Goal: Use online tool/utility: Use online tool/utility

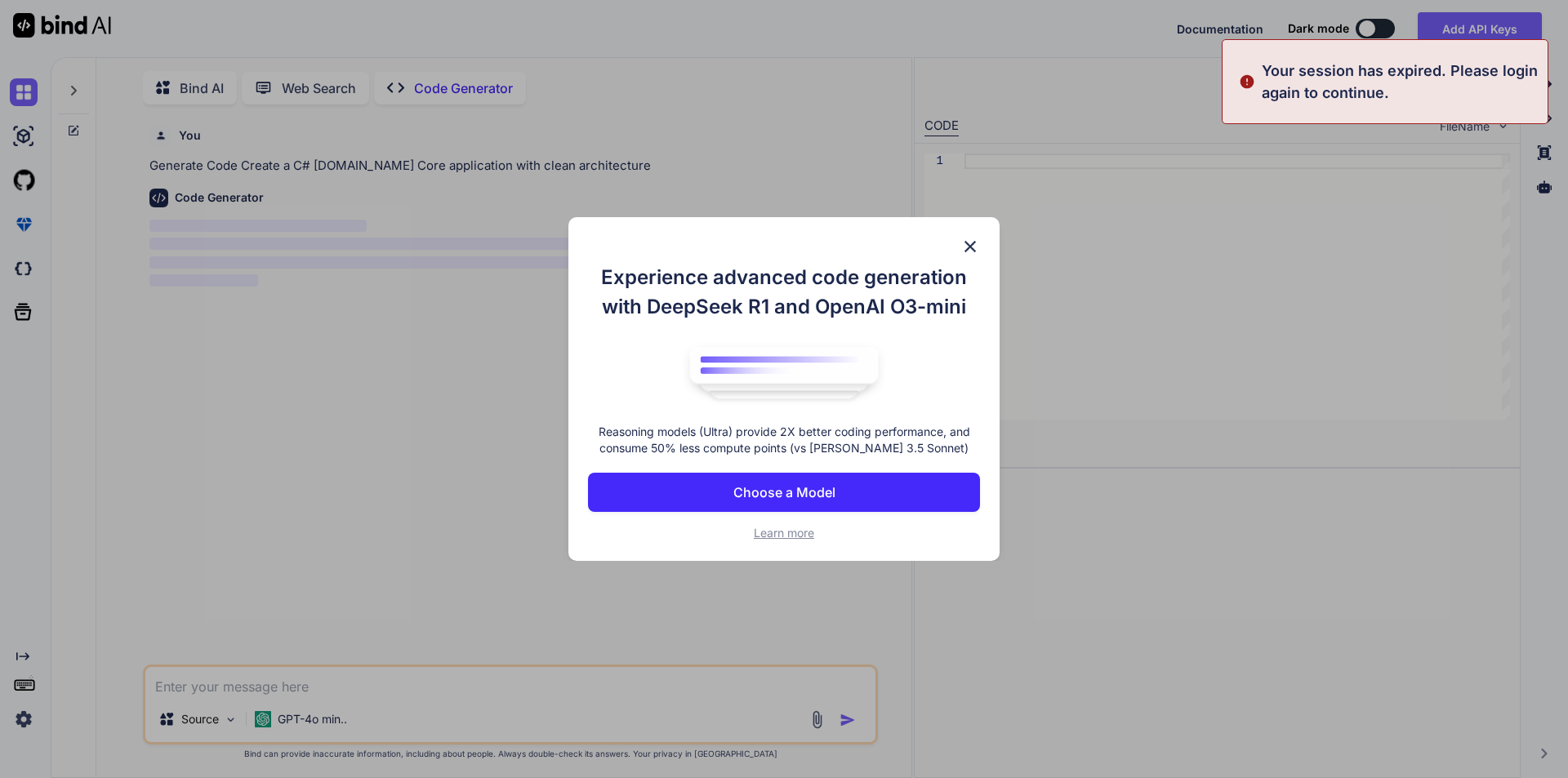
scroll to position [7, 0]
click at [970, 248] on img at bounding box center [970, 246] width 20 height 20
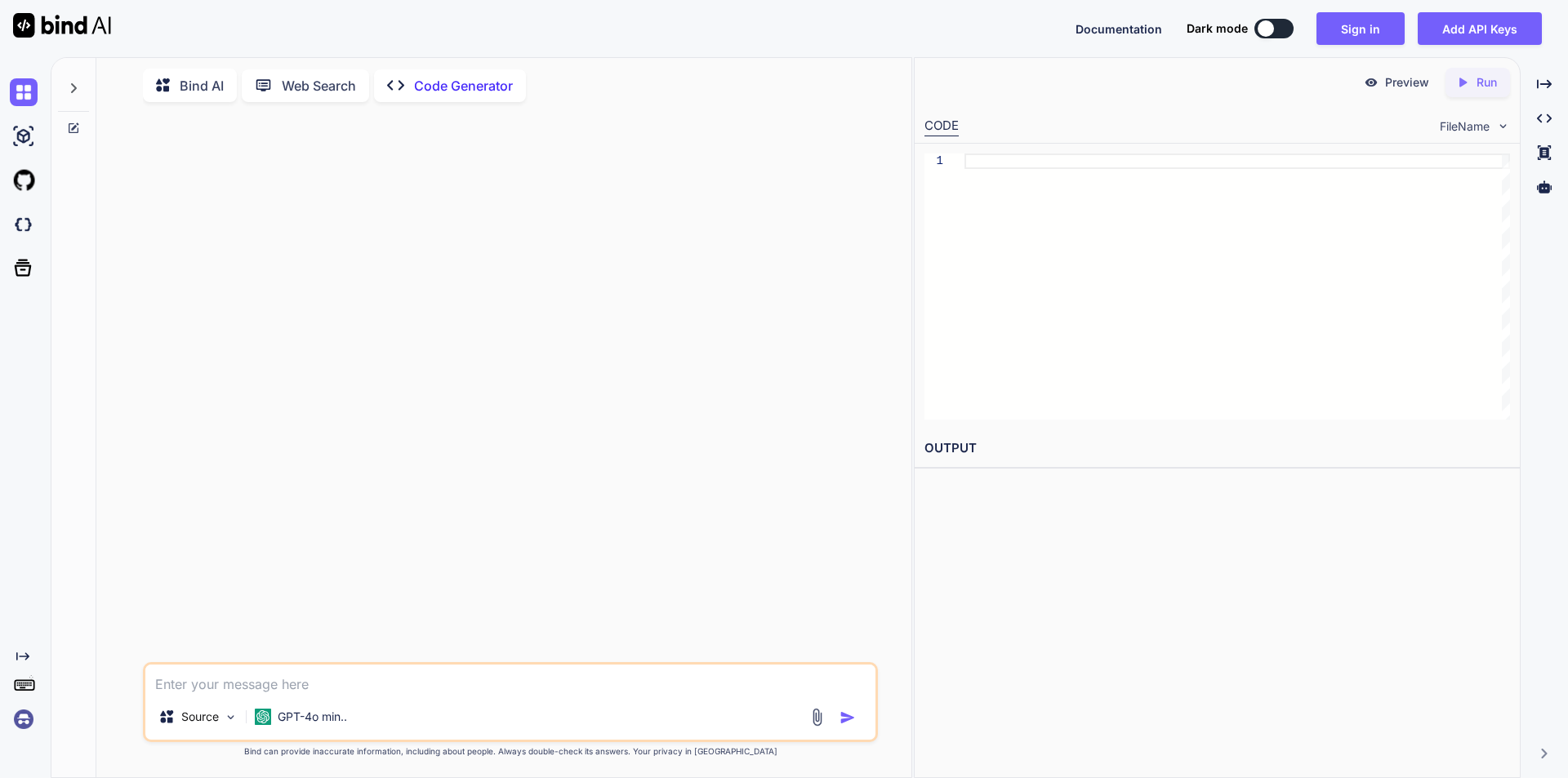
type textarea "x"
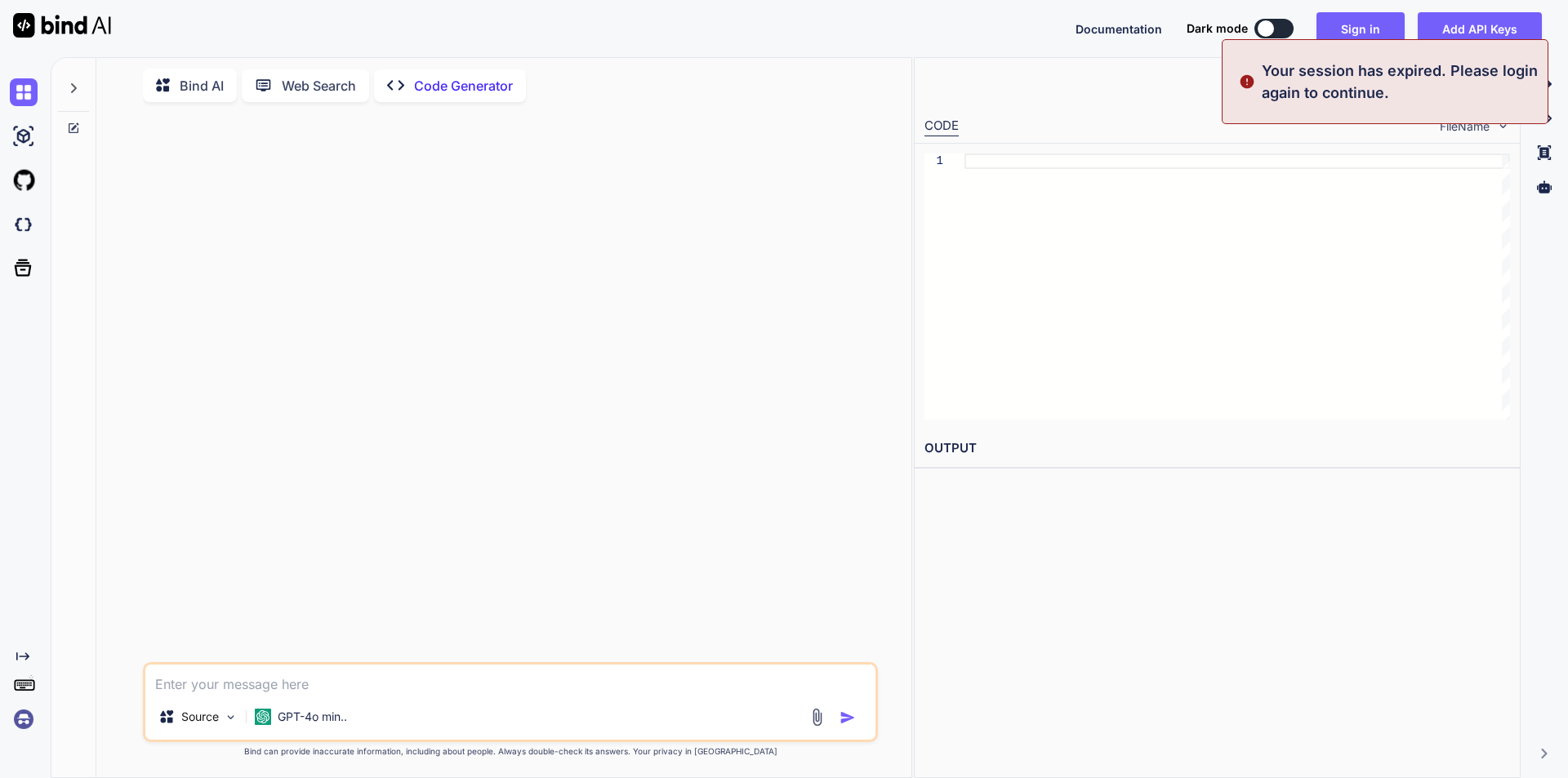
click at [1372, 84] on p "Your session has expired. Please login again to continue." at bounding box center [1400, 81] width 276 height 44
click at [1316, 94] on div "Preview Created with Pixso. Run" at bounding box center [1217, 82] width 605 height 49
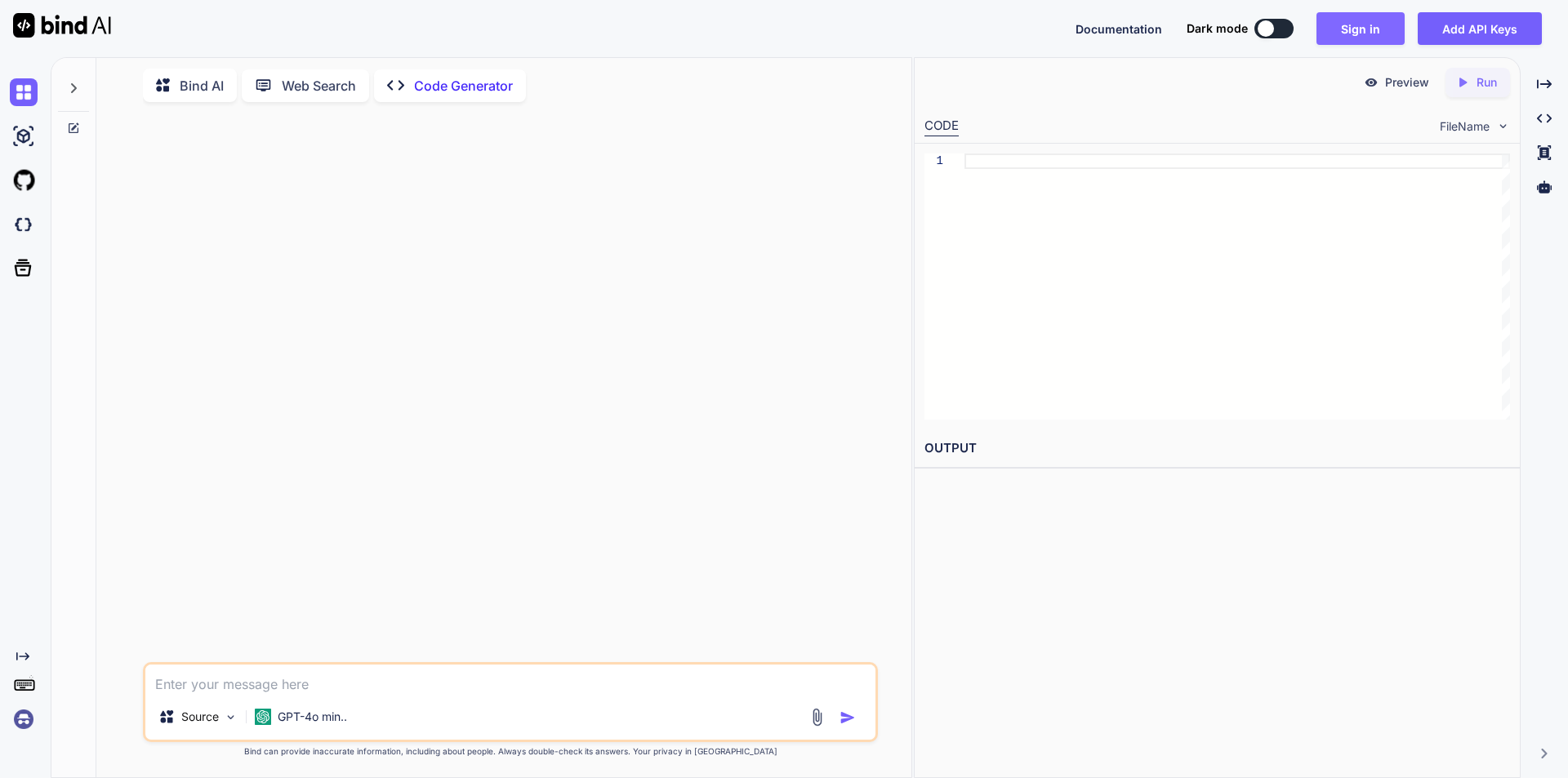
click at [1367, 32] on button "Sign in" at bounding box center [1361, 28] width 88 height 33
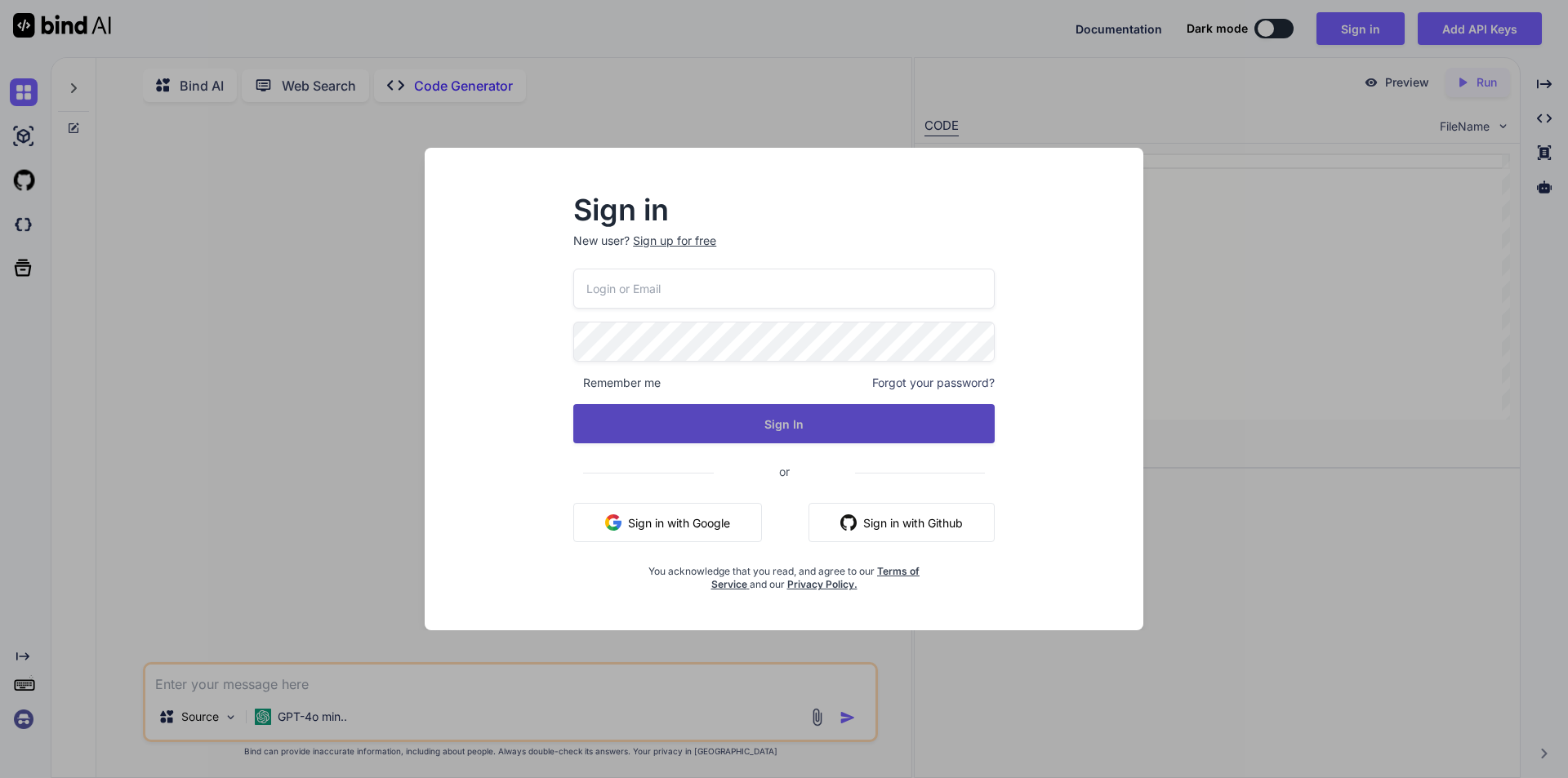
type input "[EMAIL_ADDRESS][DOMAIN_NAME]"
click at [800, 431] on button "Sign In" at bounding box center [784, 423] width 421 height 39
click at [798, 430] on button "Sign In" at bounding box center [784, 423] width 421 height 39
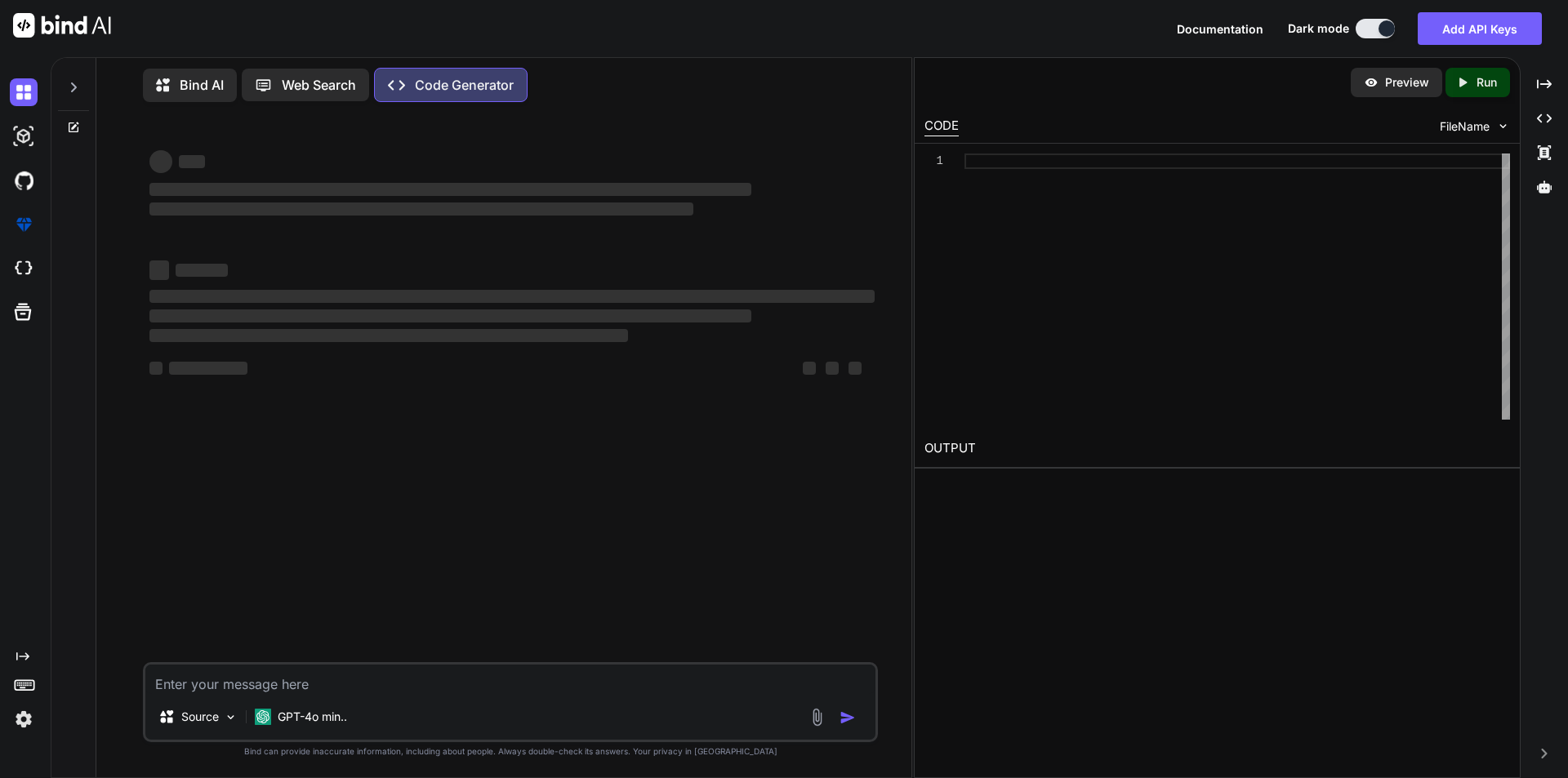
type textarea "x"
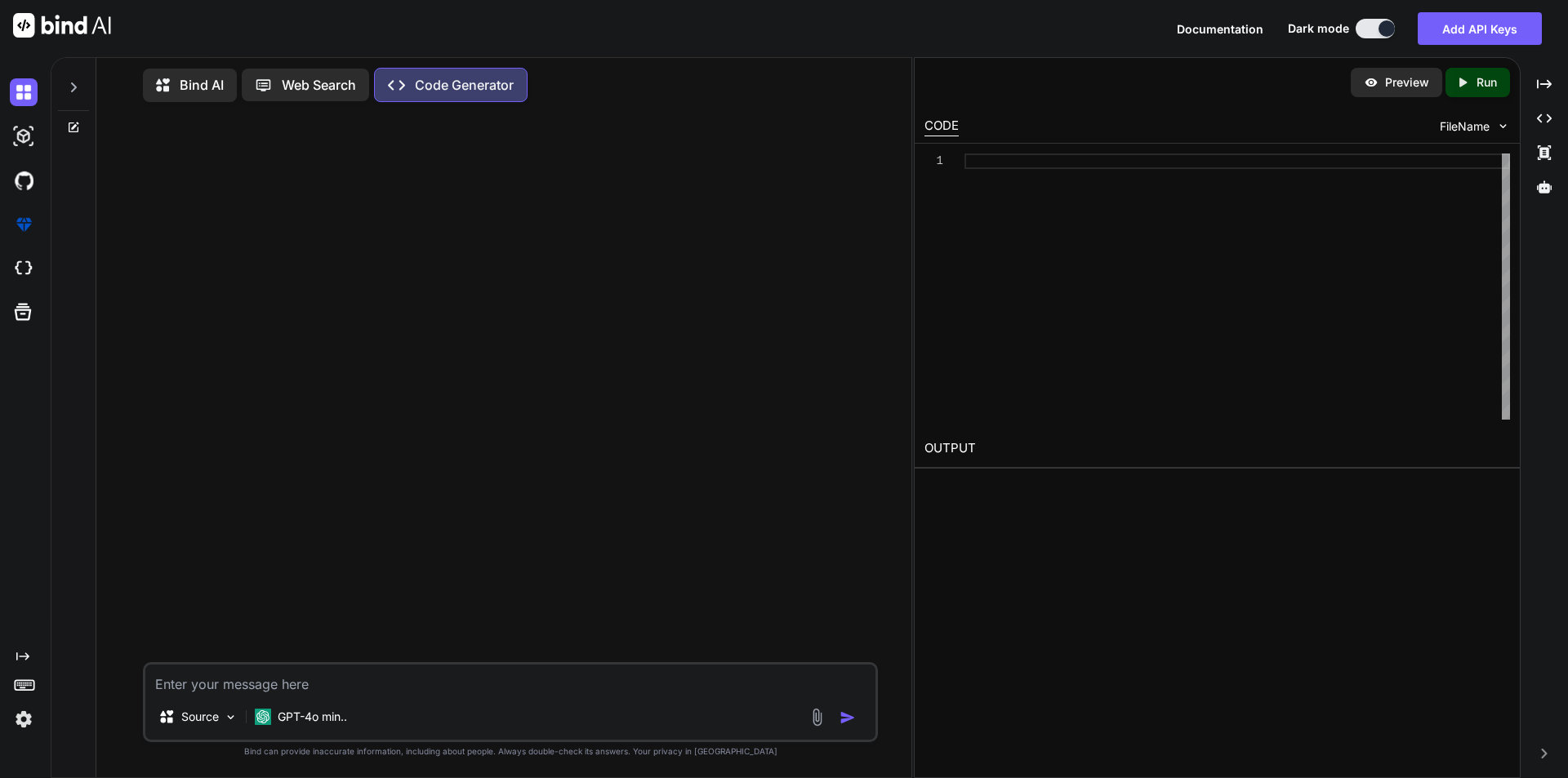
click at [206, 668] on textarea at bounding box center [510, 679] width 730 height 29
click at [180, 681] on textarea at bounding box center [510, 679] width 730 height 29
paste textarea "Select * from OrderTb Where ClientId ="
type textarea "Select * from OrderTb Where ClientId = i want to get the top 10 records"
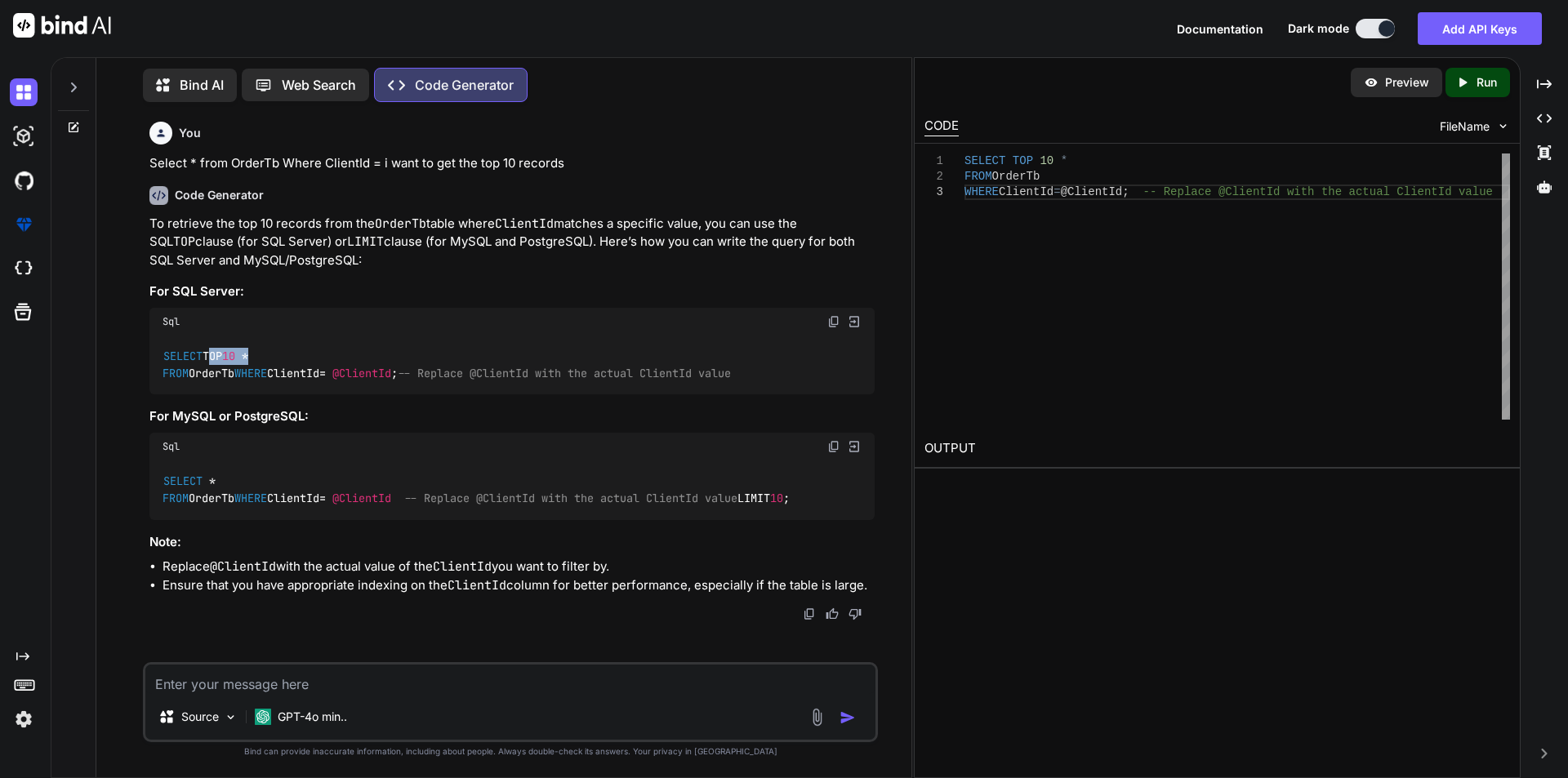
drag, startPoint x: 272, startPoint y: 358, endPoint x: 209, endPoint y: 350, distance: 63.5
click at [209, 350] on div "SELECT TOP 10 * FROM OrderTb WHERE ClientId = @ClientId ; -- Replace @ClientId …" at bounding box center [512, 365] width 725 height 60
copy code "TOP 10 *"
